Goal: Information Seeking & Learning: Learn about a topic

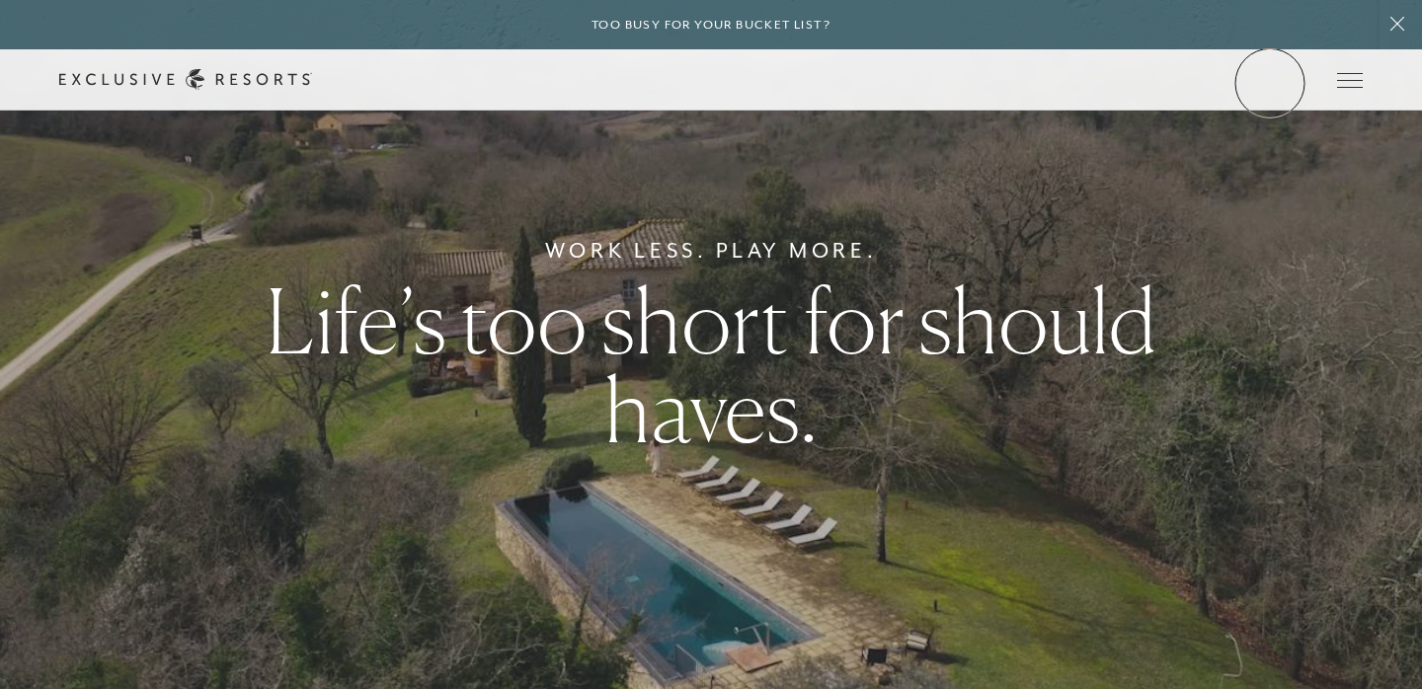
click at [0, 0] on link "Member Login" at bounding box center [0, 0] width 0 height 0
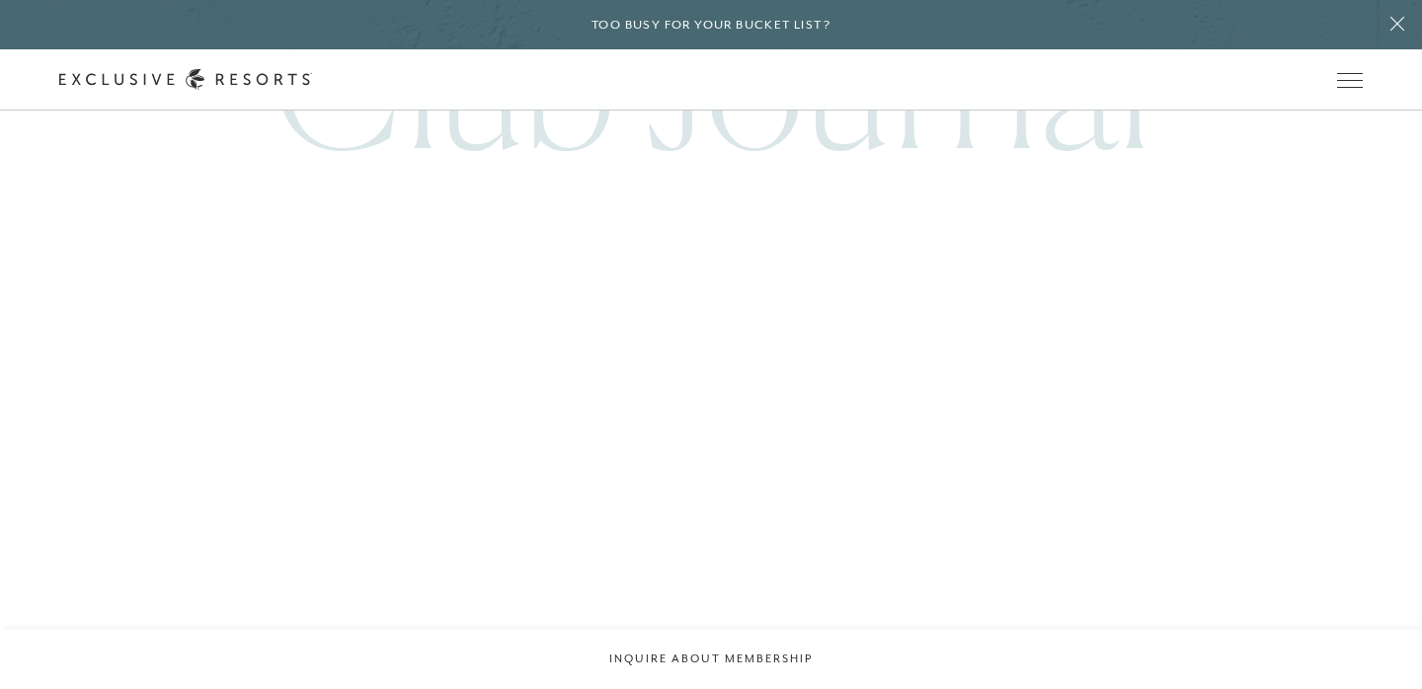
scroll to position [9902, 0]
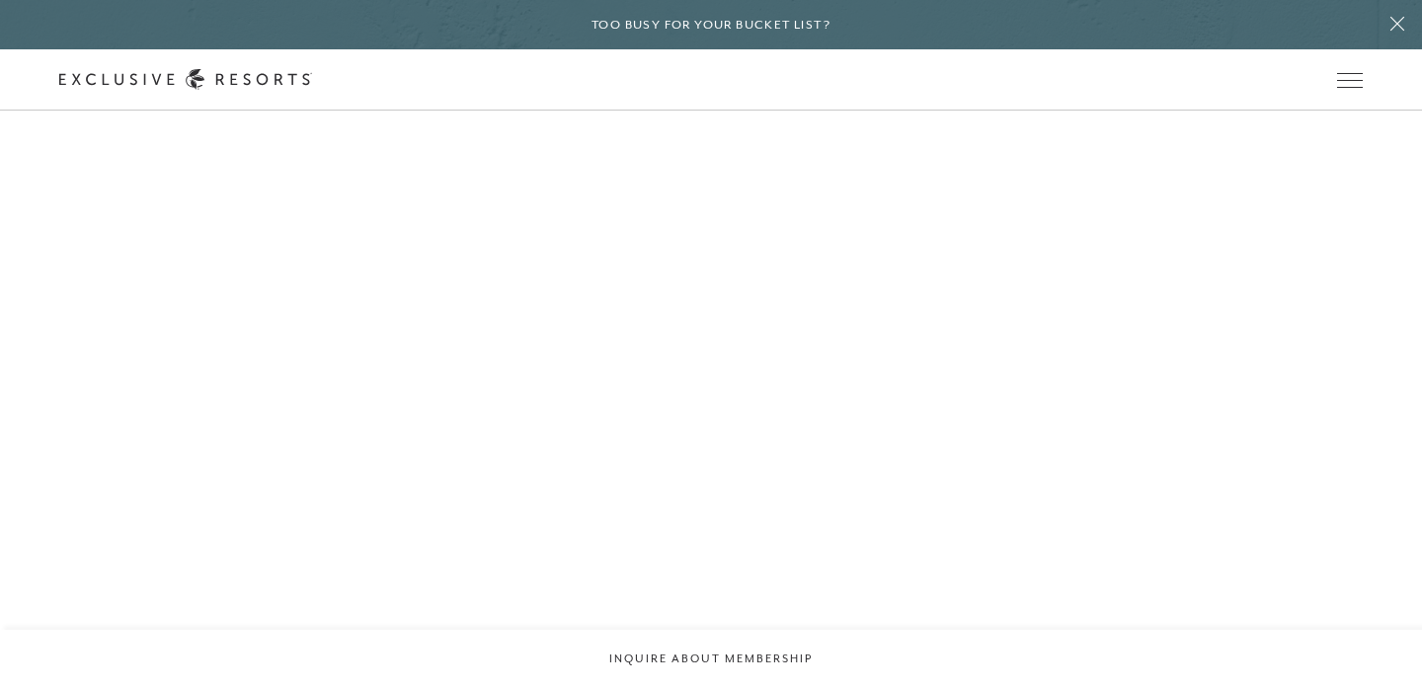
scroll to position [5020, 0]
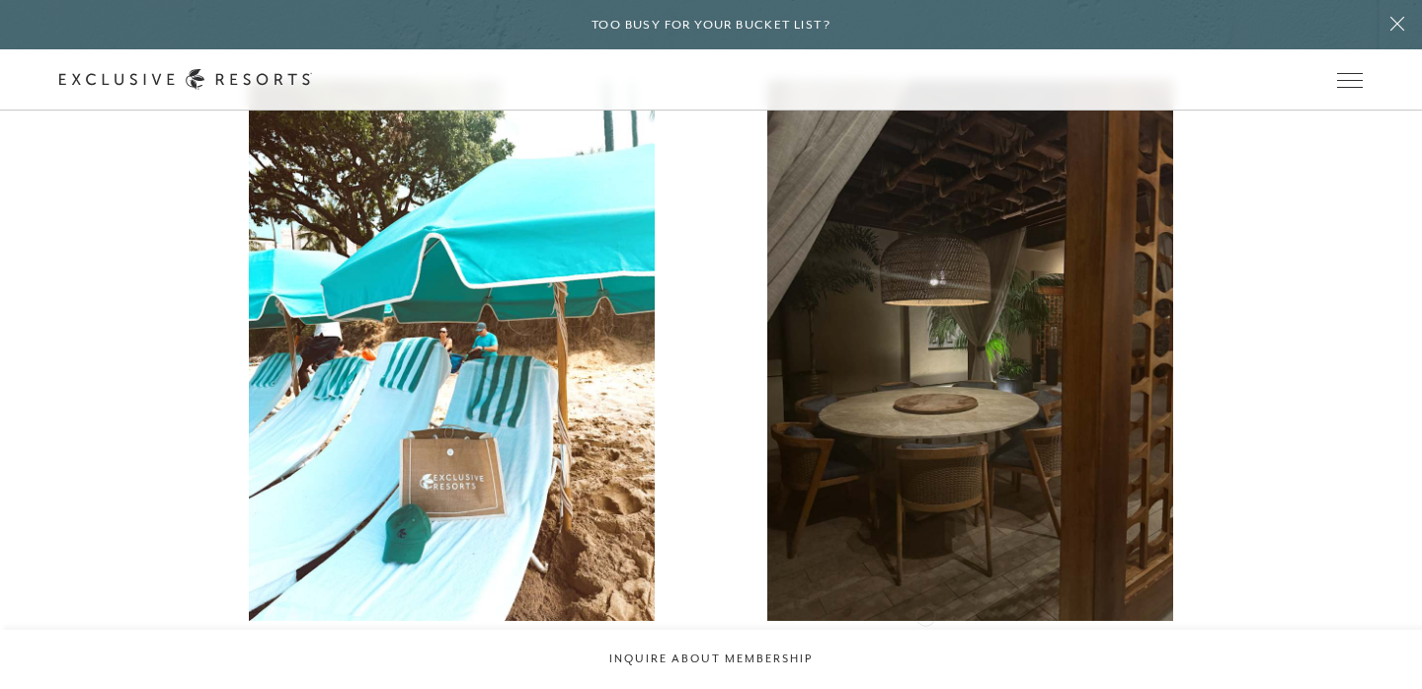
click at [925, 621] on figcaption "Island [GEOGRAPHIC_DATA] bars accompanied our tropical drinks" at bounding box center [970, 650] width 406 height 58
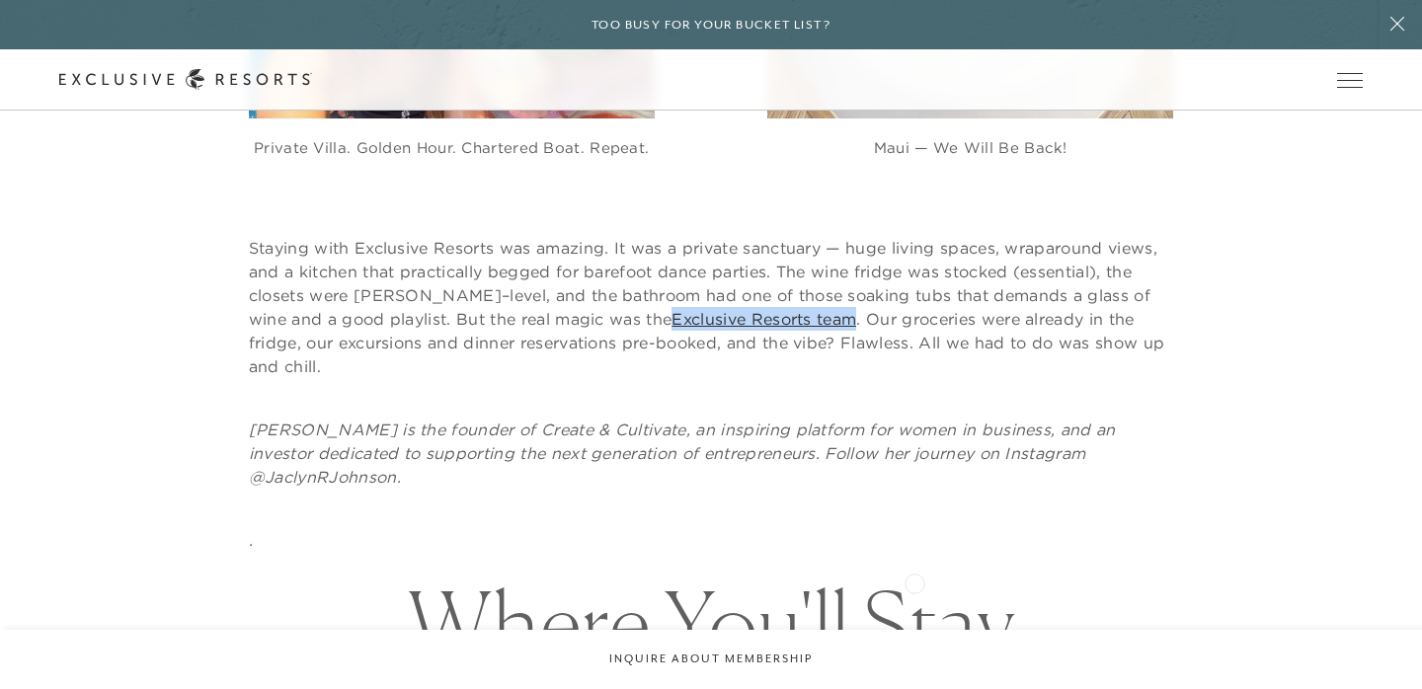
scroll to position [6533, 0]
click at [333, 431] on em "[PERSON_NAME] is the founder of Create & Cultivate, an inspiring platform for w…" at bounding box center [682, 452] width 867 height 67
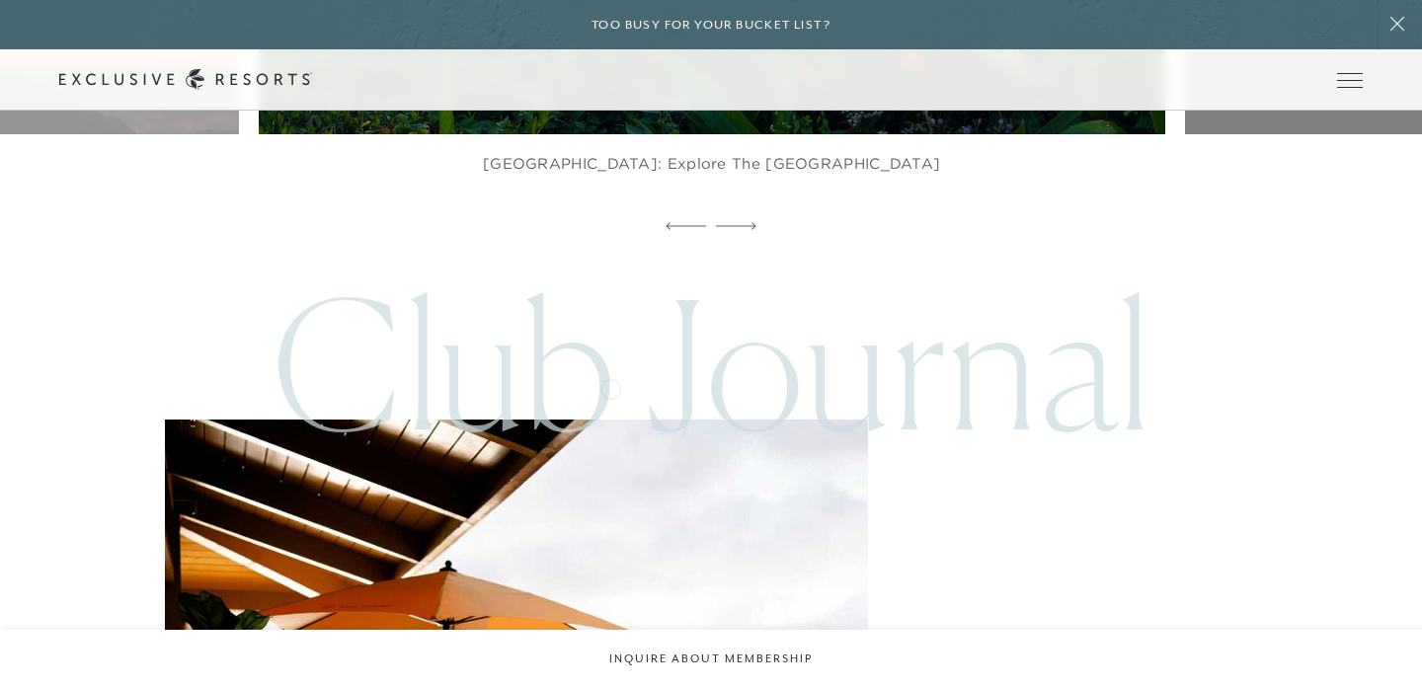
scroll to position [8492, 0]
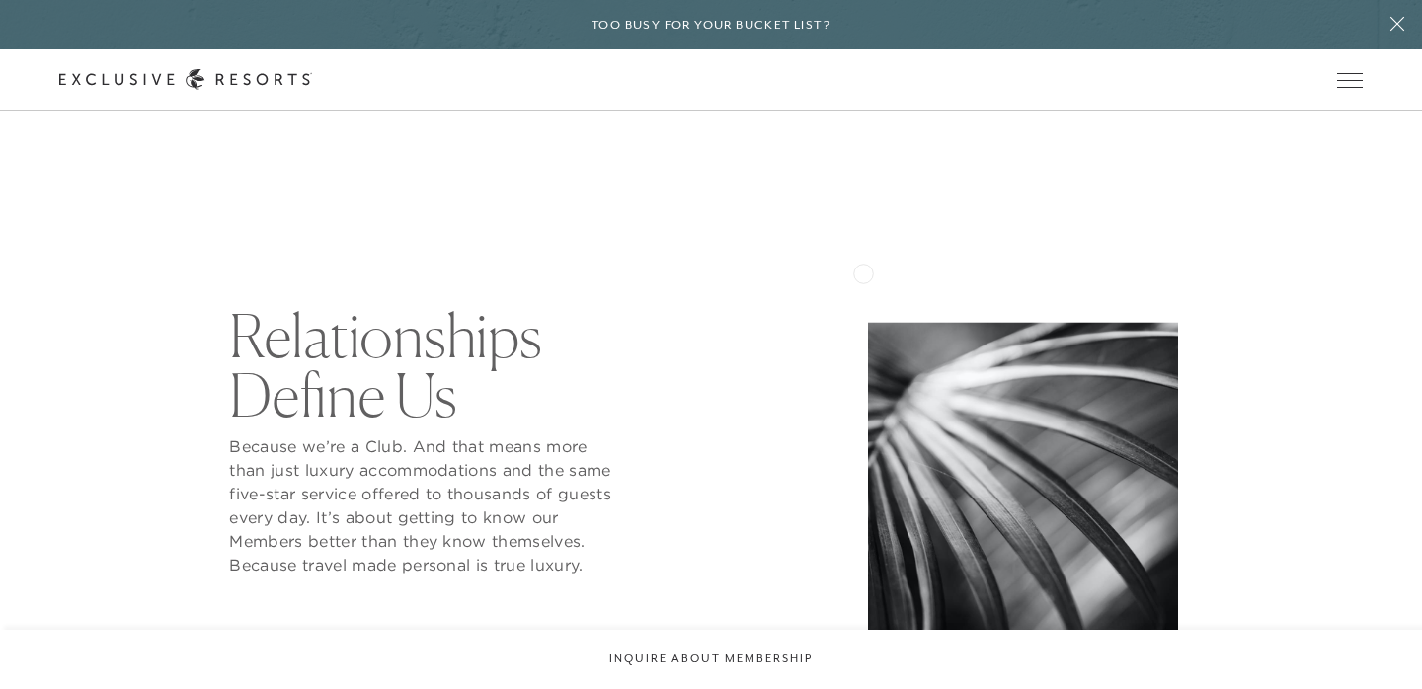
scroll to position [667, 0]
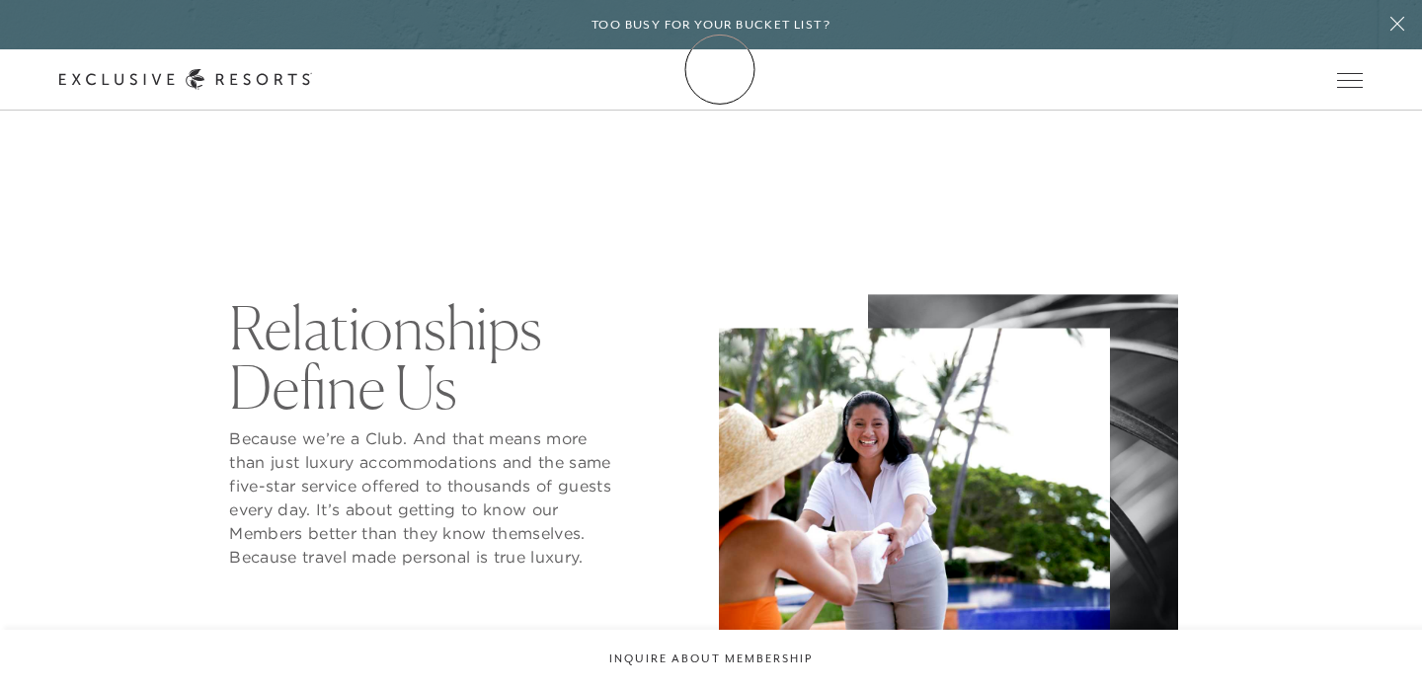
click at [0, 0] on link "Membership" at bounding box center [0, 0] width 0 height 0
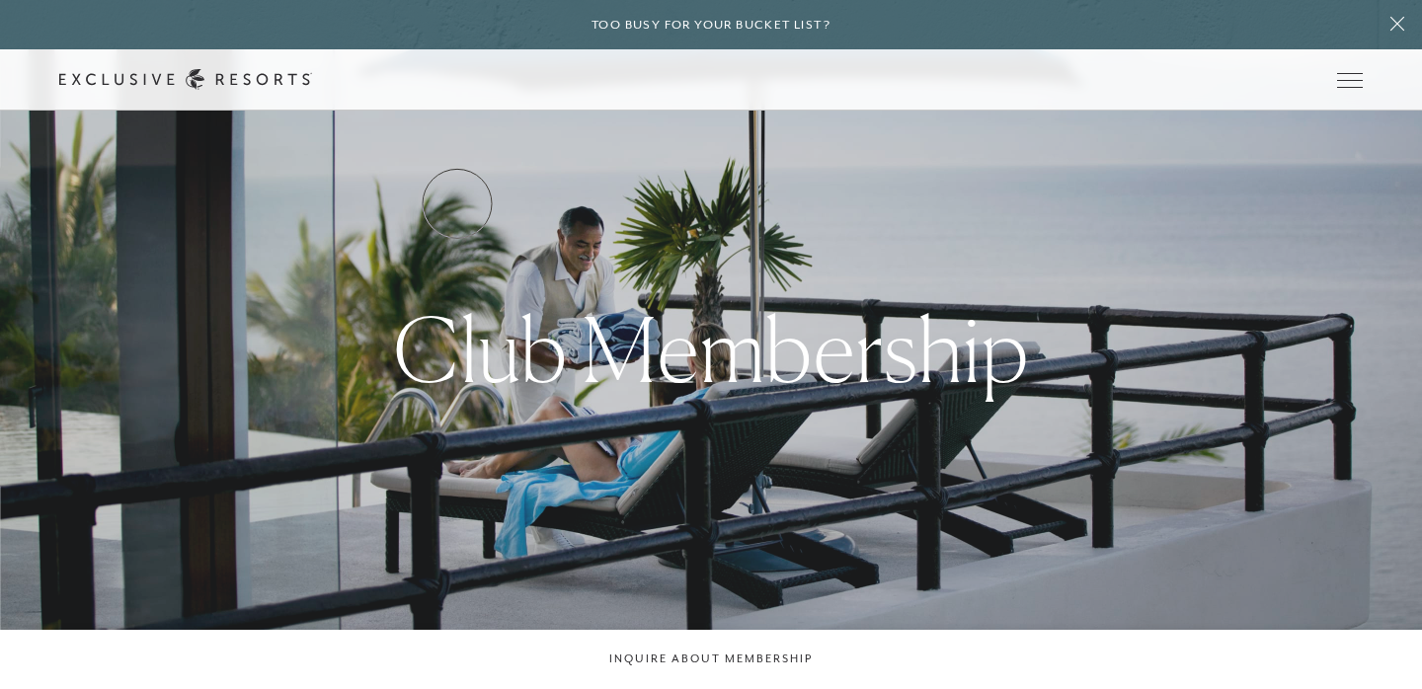
click at [0, 0] on link "Services & Standards" at bounding box center [0, 0] width 0 height 0
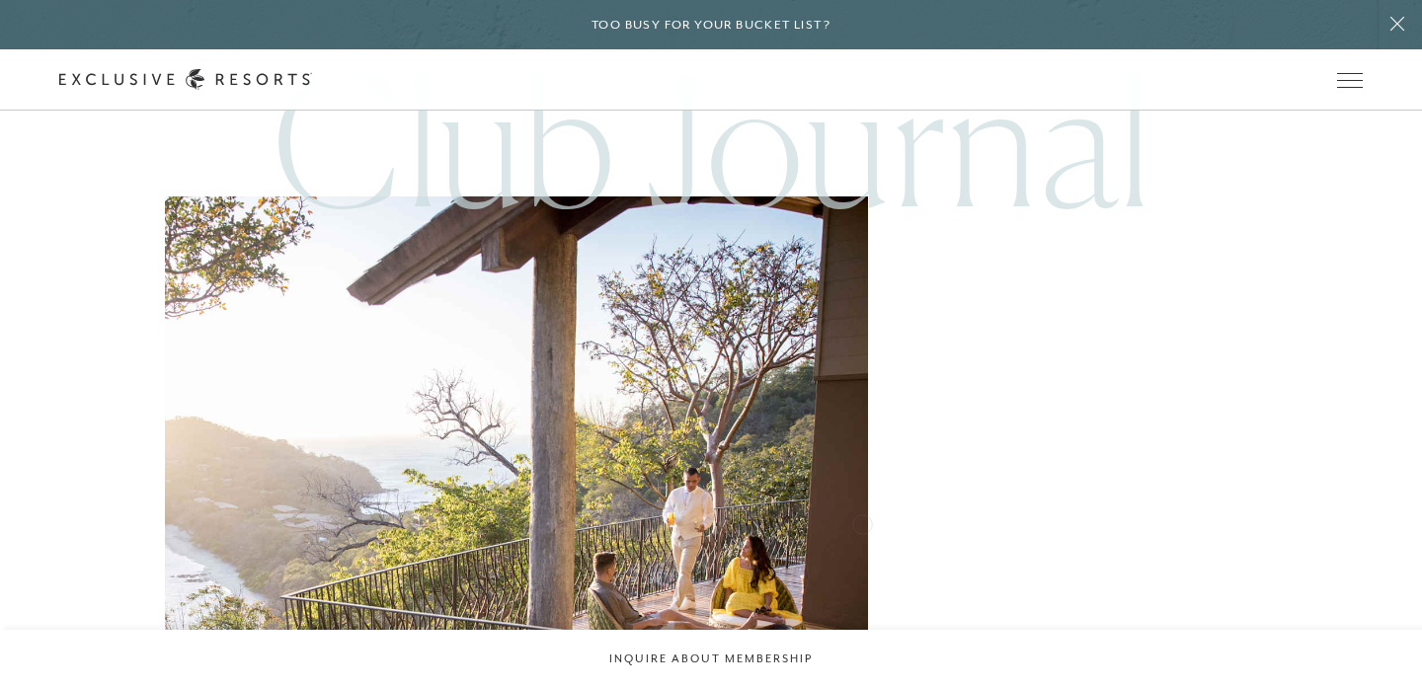
scroll to position [4786, 0]
